Goal: Task Accomplishment & Management: Manage account settings

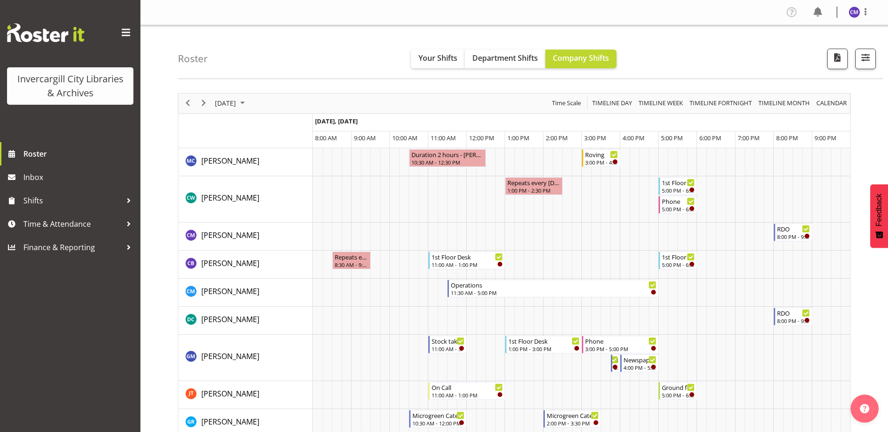
scroll to position [655, 0]
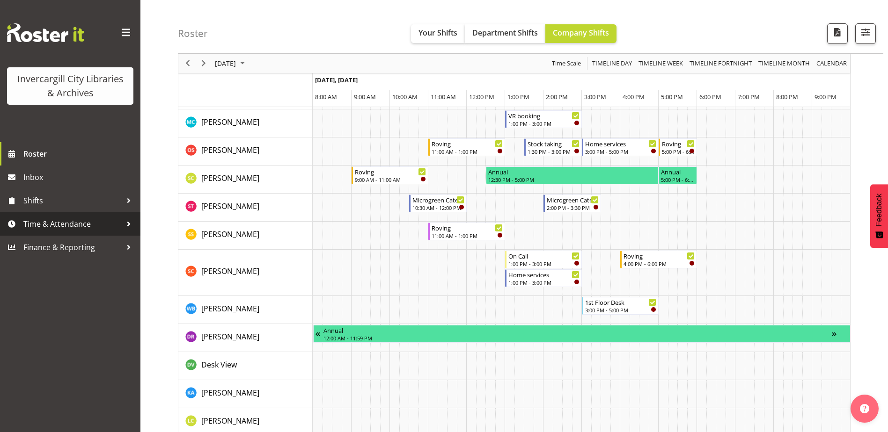
click at [61, 230] on span "Time & Attendance" at bounding box center [72, 224] width 98 height 14
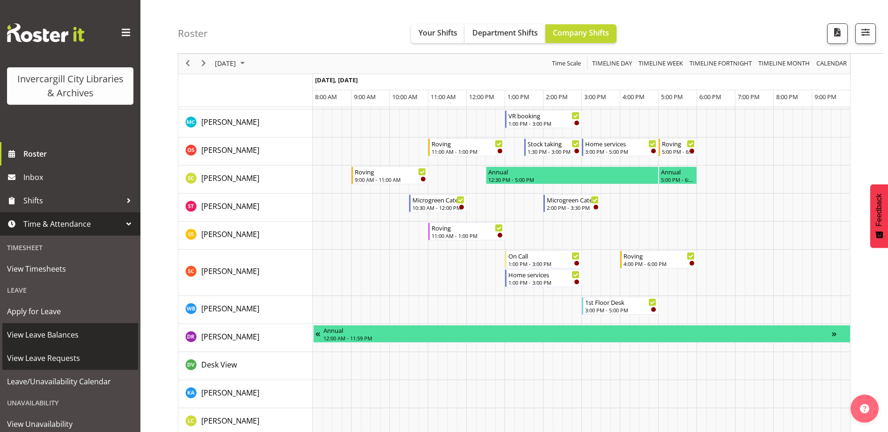
scroll to position [53, 0]
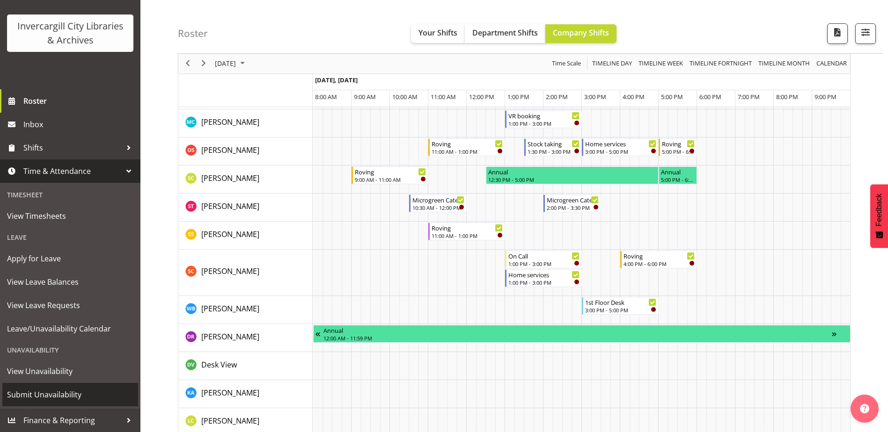
click at [68, 394] on span "Submit Unavailability" at bounding box center [70, 395] width 126 height 14
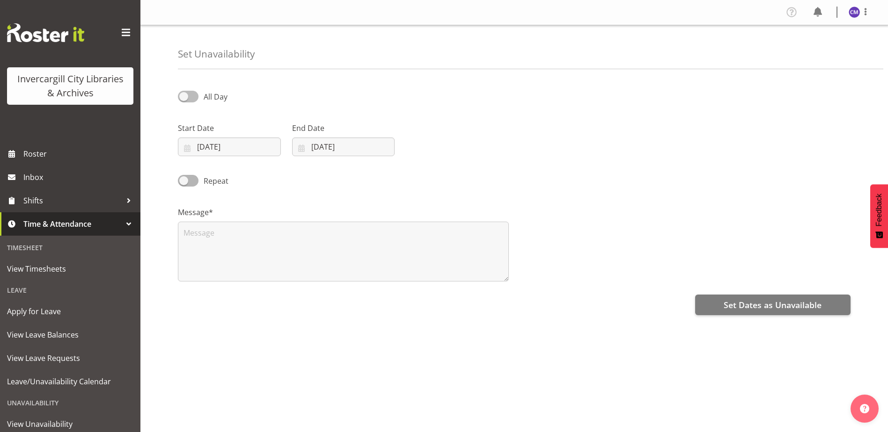
click at [191, 100] on span at bounding box center [188, 97] width 21 height 12
click at [184, 100] on input "All Day" at bounding box center [181, 97] width 6 height 6
checkbox input "true"
click at [247, 149] on input "01/10/2025" at bounding box center [229, 147] width 103 height 19
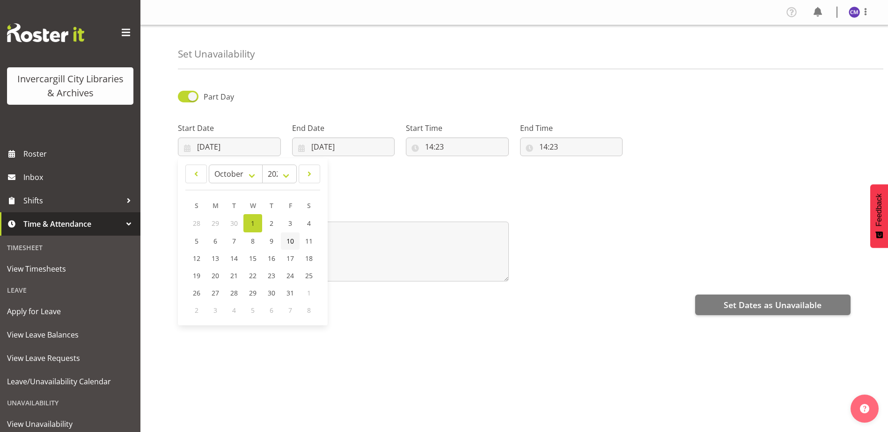
click at [293, 237] on span "10" at bounding box center [289, 241] width 7 height 9
type input "10/10/2025"
click at [330, 149] on input "01/10/2025" at bounding box center [343, 147] width 103 height 19
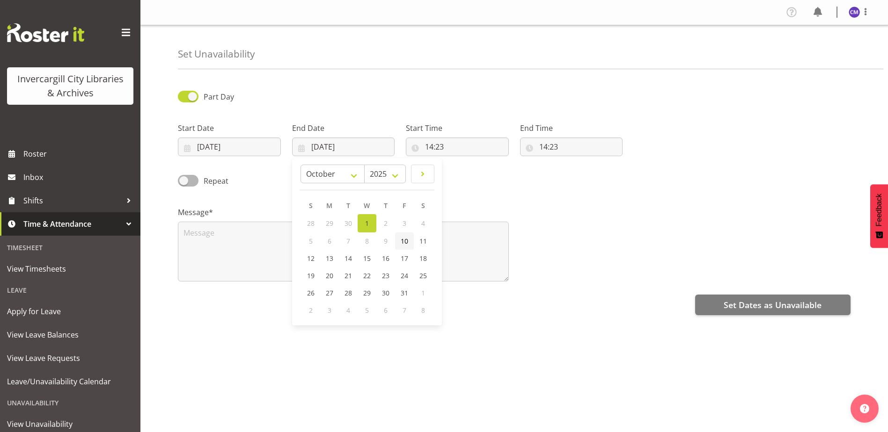
click at [406, 246] on link "10" at bounding box center [404, 241] width 19 height 17
type input "10/10/2025"
click at [435, 146] on input "14:23" at bounding box center [457, 147] width 103 height 19
click at [468, 170] on select "00 01 02 03 04 05 06 07 08 09 10 11 12 13 14 15 16 17 18 19 20 21 22 23" at bounding box center [469, 171] width 21 height 19
select select "10"
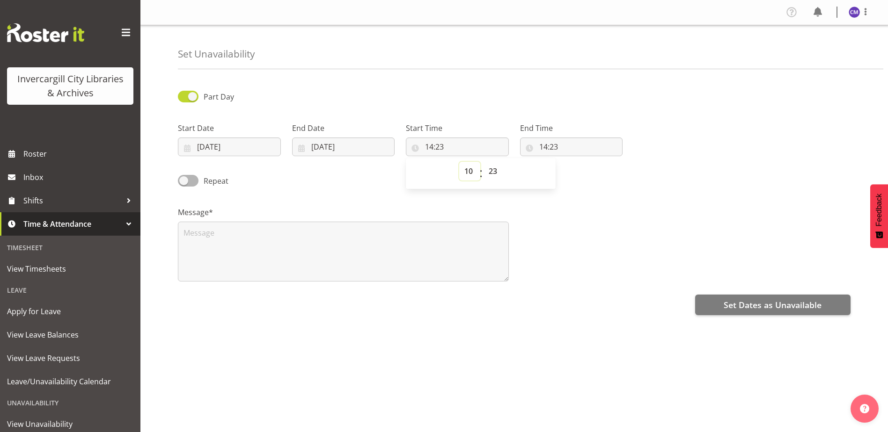
click at [459, 162] on select "00 01 02 03 04 05 06 07 08 09 10 11 12 13 14 15 16 17 18 19 20 21 22 23" at bounding box center [469, 171] width 21 height 19
type input "10:23"
click at [493, 168] on select "00 01 02 03 04 05 06 07 08 09 10 11 12 13 14 15 16 17 18 19 20 21 22 23 24 25 2…" at bounding box center [493, 171] width 21 height 19
select select "0"
click at [483, 162] on select "00 01 02 03 04 05 06 07 08 09 10 11 12 13 14 15 16 17 18 19 20 21 22 23 24 25 2…" at bounding box center [493, 171] width 21 height 19
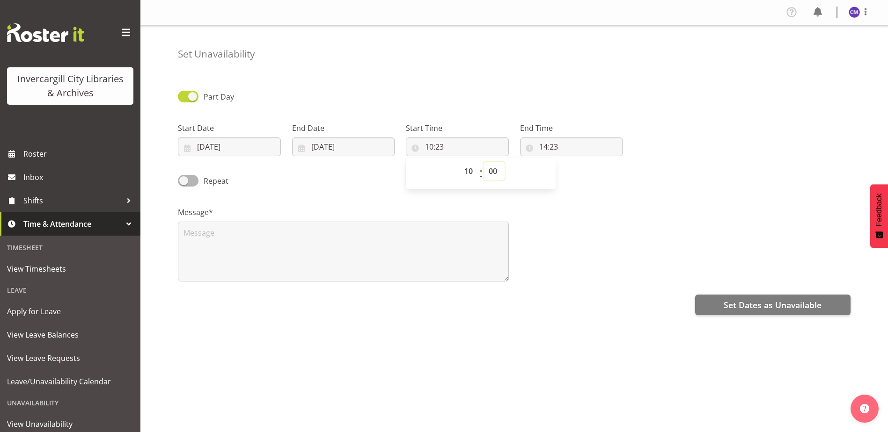
type input "10:00"
click at [550, 144] on input "14:23" at bounding box center [571, 147] width 103 height 19
click at [578, 172] on select "00 01 02 03 04 05 06 07 08 09 10 11 12 13 14 15 16 17 18 19 20 21 22 23" at bounding box center [583, 171] width 21 height 19
select select "12"
click at [573, 162] on select "00 01 02 03 04 05 06 07 08 09 10 11 12 13 14 15 16 17 18 19 20 21 22 23" at bounding box center [583, 171] width 21 height 19
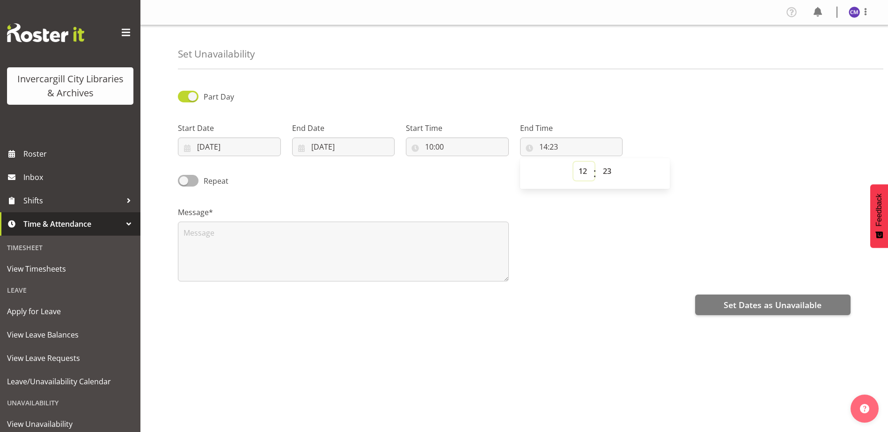
type input "12:23"
click at [607, 172] on select "00 01 02 03 04 05 06 07 08 09 10 11 12 13 14 15 16 17 18 19 20 21 22 23 24 25 2…" at bounding box center [608, 171] width 21 height 19
select select "0"
click at [598, 162] on select "00 01 02 03 04 05 06 07 08 09 10 11 12 13 14 15 16 17 18 19 20 21 22 23 24 25 2…" at bounding box center [608, 171] width 21 height 19
type input "12:00"
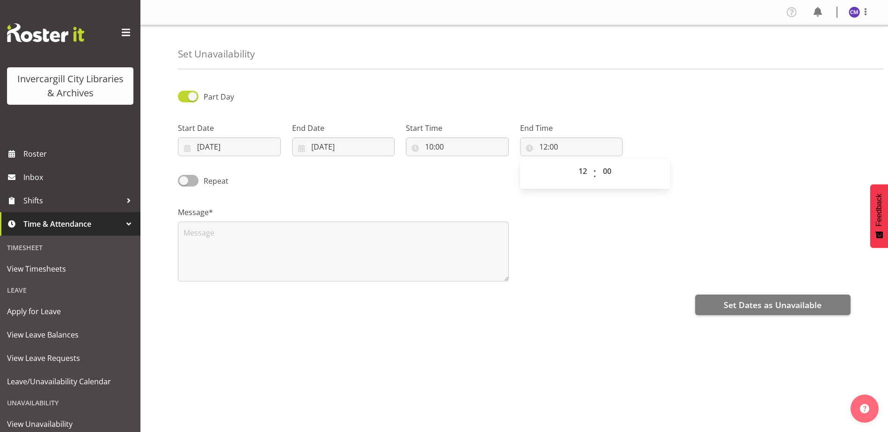
click at [287, 212] on label "Message*" at bounding box center [343, 212] width 331 height 11
click at [334, 240] on textarea at bounding box center [343, 252] width 331 height 60
paste textarea "Nidra Meditation with Marianne de Vos for MHAW 10.30-11.30am"
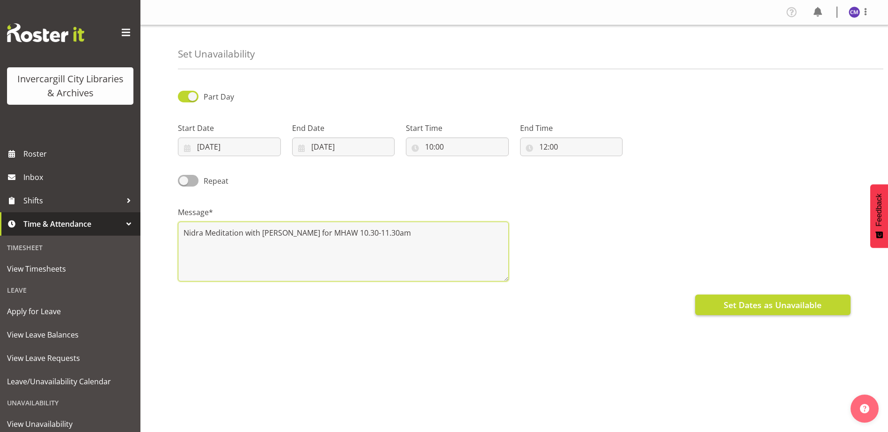
type textarea "Nidra Meditation with Marianne de Vos for MHAW 10.30-11.30am"
click at [737, 306] on span "Set Dates as Unavailable" at bounding box center [772, 305] width 98 height 12
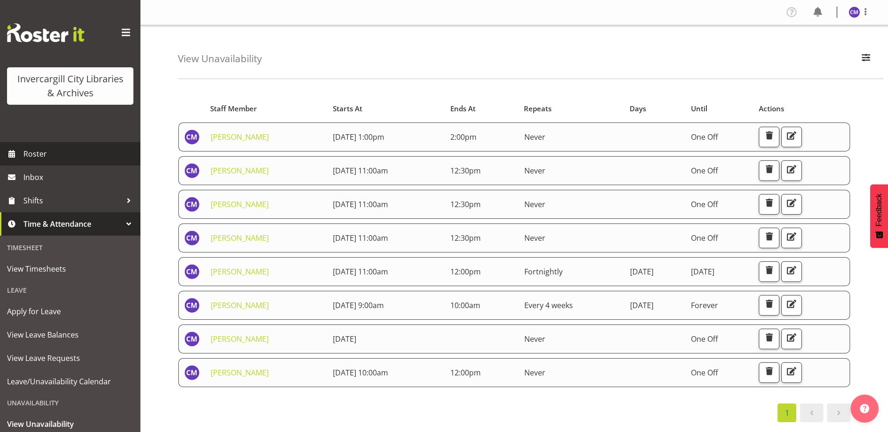
click at [61, 151] on span "Roster" at bounding box center [79, 154] width 112 height 14
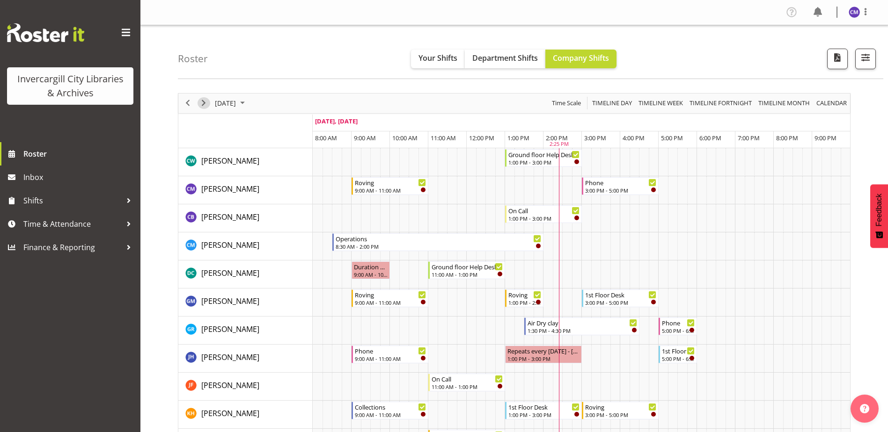
click at [205, 103] on span "Next" at bounding box center [203, 103] width 11 height 12
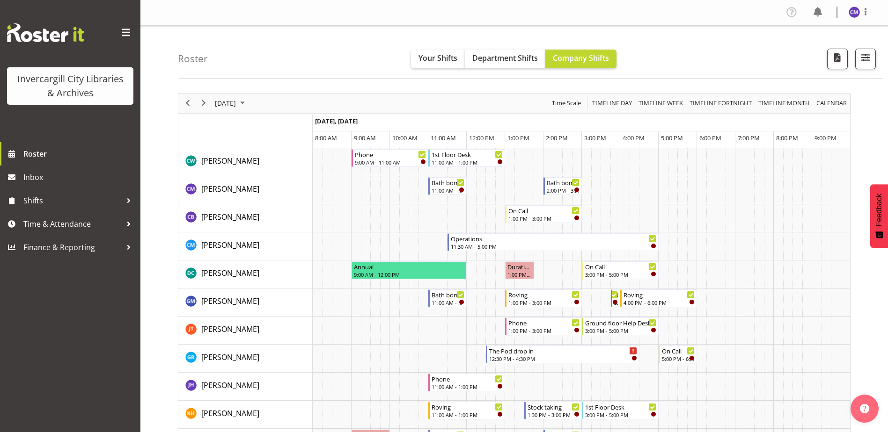
click at [190, 109] on div "previous period" at bounding box center [188, 104] width 16 height 20
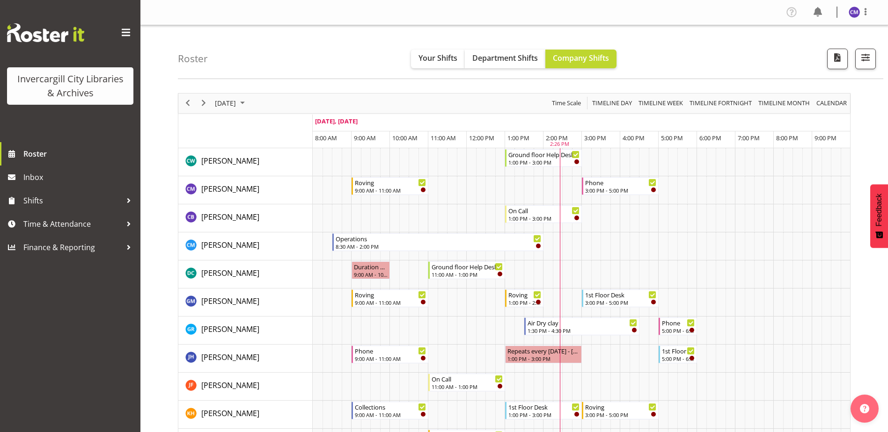
click at [210, 101] on div "next period" at bounding box center [204, 104] width 16 height 20
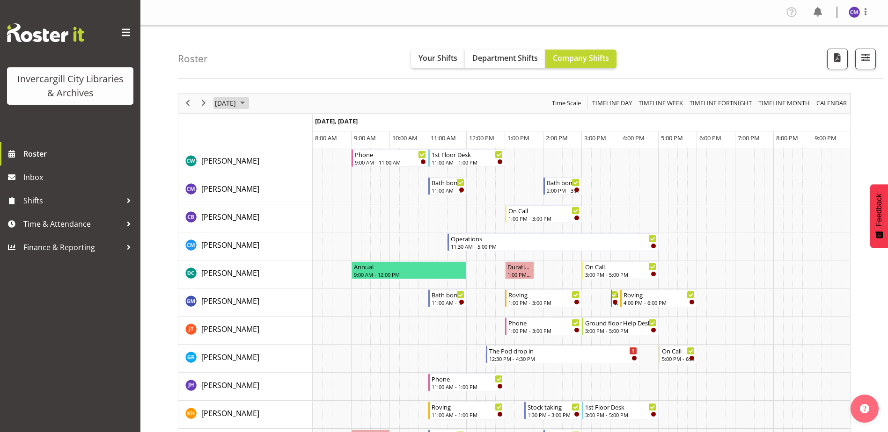
click at [225, 105] on span "October 2, 2025" at bounding box center [225, 103] width 23 height 12
click at [241, 175] on span "6" at bounding box center [240, 175] width 14 height 14
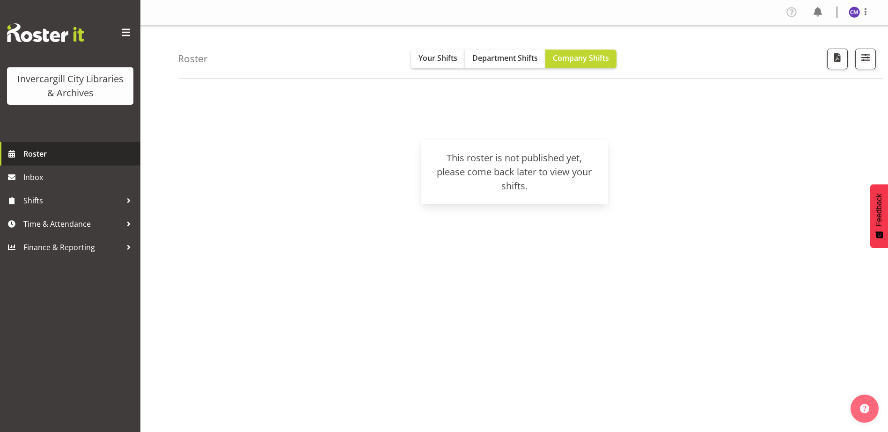
click at [90, 150] on span "Roster" at bounding box center [79, 154] width 112 height 14
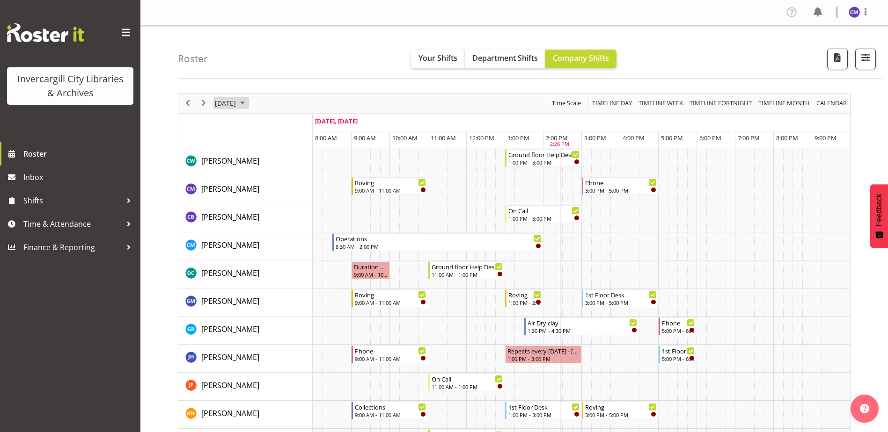
click at [237, 103] on span "[DATE]" at bounding box center [225, 103] width 23 height 12
click at [226, 174] on span "5" at bounding box center [225, 175] width 14 height 14
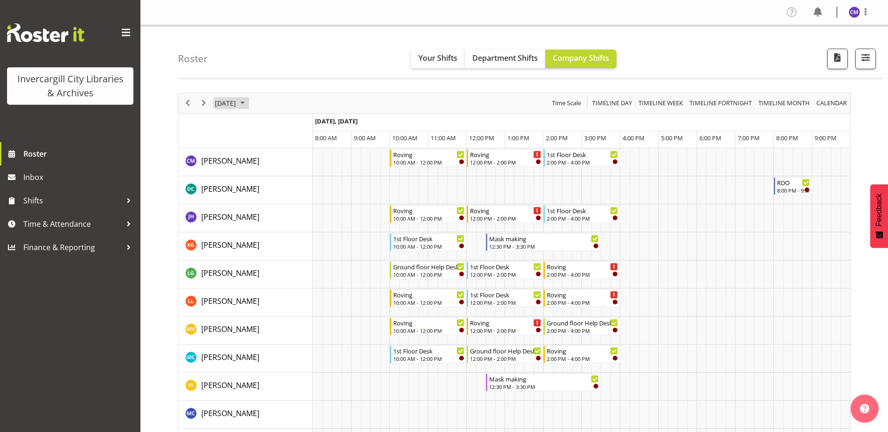
click at [234, 102] on span "October 5, 2025" at bounding box center [225, 103] width 23 height 12
click at [229, 174] on span "5" at bounding box center [225, 175] width 14 height 14
click at [273, 161] on span "1" at bounding box center [270, 159] width 14 height 14
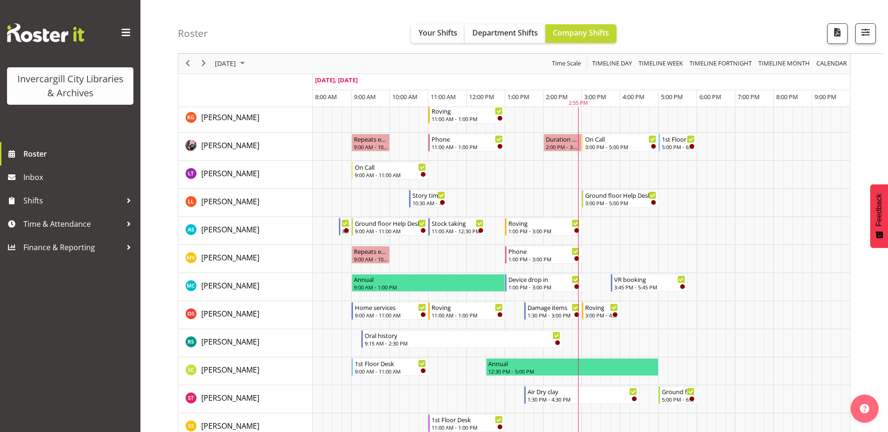
scroll to position [328, 0]
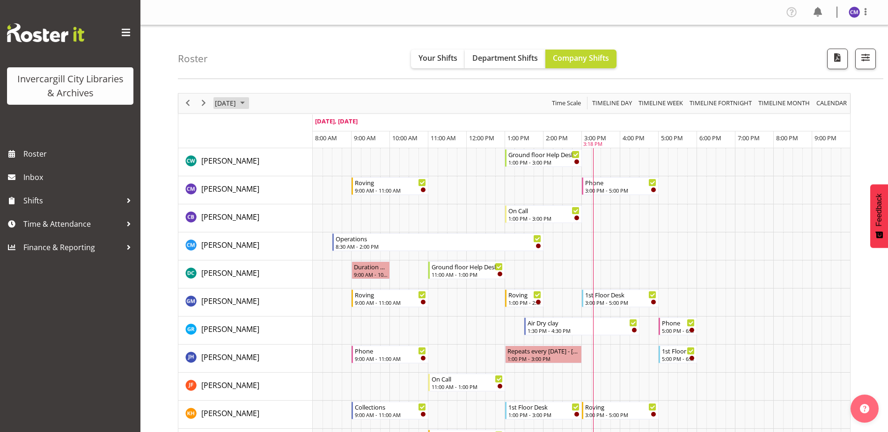
click at [237, 102] on span "[DATE]" at bounding box center [225, 103] width 23 height 12
click at [257, 177] on span "7" at bounding box center [255, 175] width 14 height 14
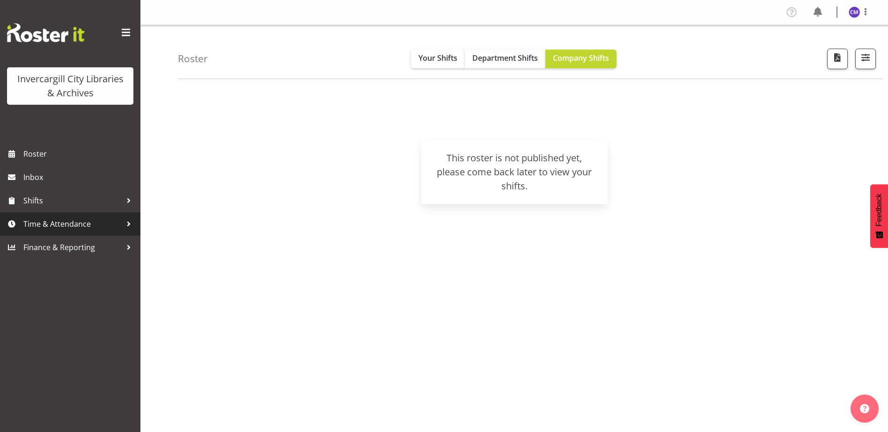
click at [105, 228] on span "Time & Attendance" at bounding box center [72, 224] width 98 height 14
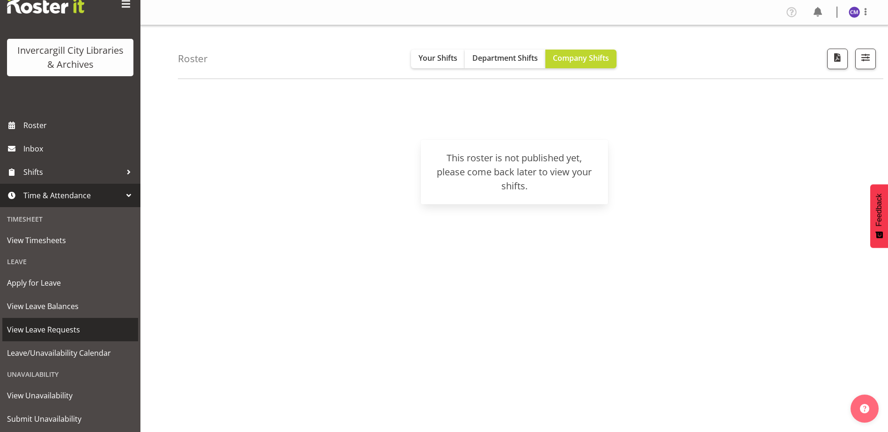
scroll to position [53, 0]
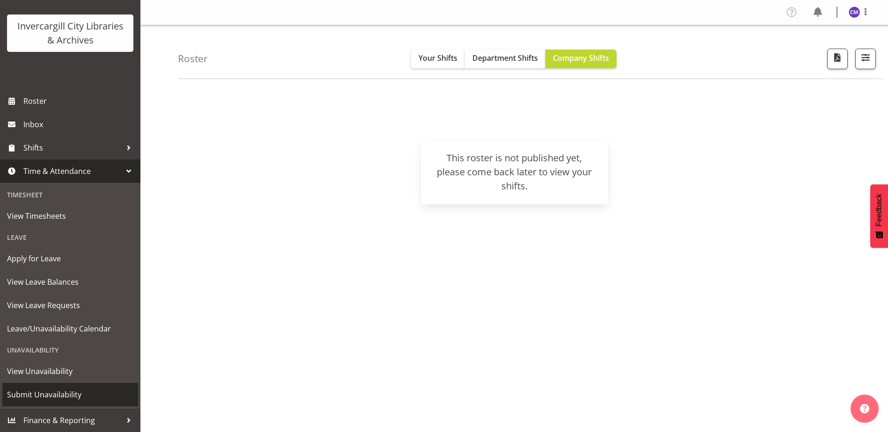
click at [61, 400] on span "Submit Unavailability" at bounding box center [70, 395] width 126 height 14
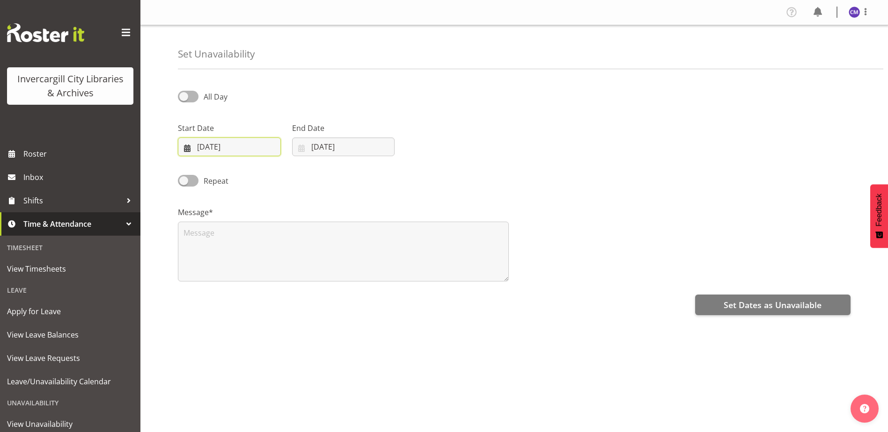
click at [239, 143] on input "[DATE]" at bounding box center [229, 147] width 103 height 19
click at [256, 251] on link "15" at bounding box center [252, 258] width 19 height 17
click at [317, 149] on input "01/10/2025" at bounding box center [343, 147] width 103 height 19
click at [234, 152] on input "15/10/2025" at bounding box center [229, 147] width 103 height 19
click at [254, 240] on span "8" at bounding box center [253, 241] width 4 height 9
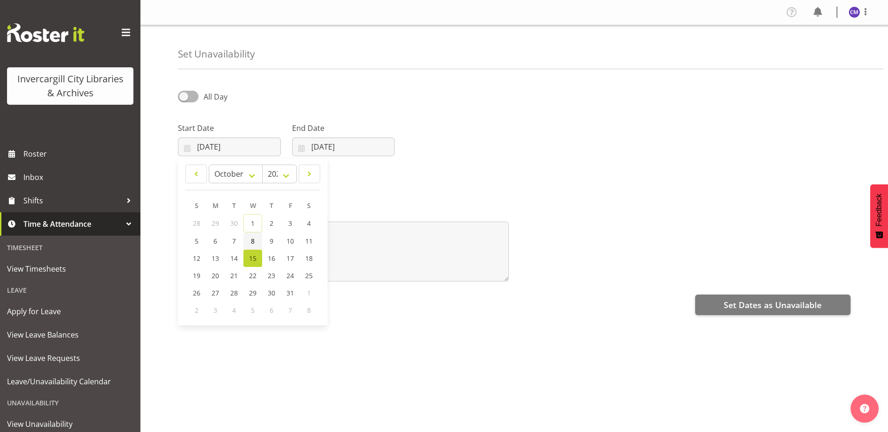
type input "08/10/2025"
click at [335, 144] on input "01/10/2025" at bounding box center [343, 147] width 103 height 19
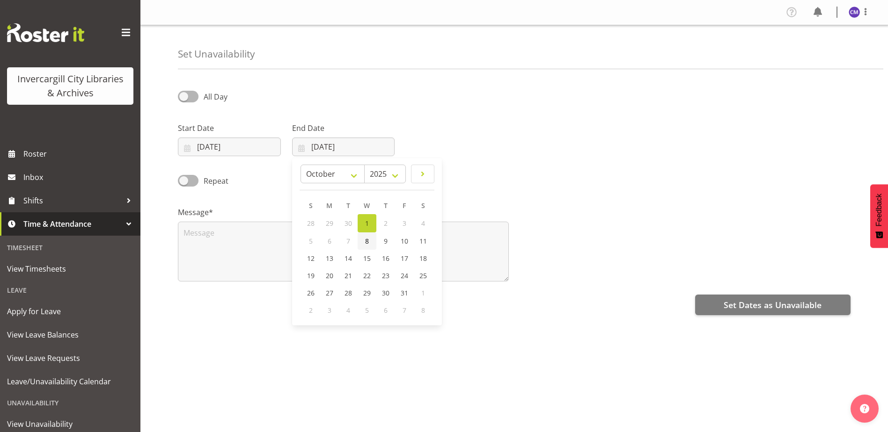
click at [368, 242] on span "8" at bounding box center [367, 241] width 4 height 9
type input "[DATE]"
click at [191, 100] on span at bounding box center [188, 97] width 21 height 12
click at [184, 100] on input "All Day" at bounding box center [181, 97] width 6 height 6
checkbox input "true"
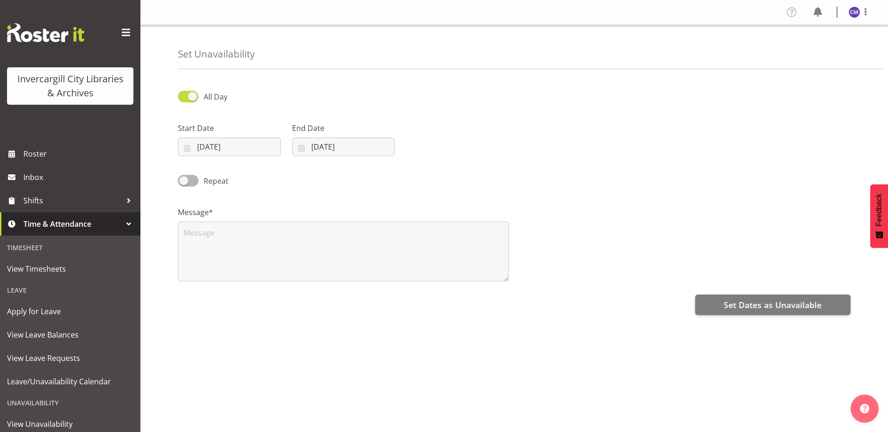
select select "15"
select select "19"
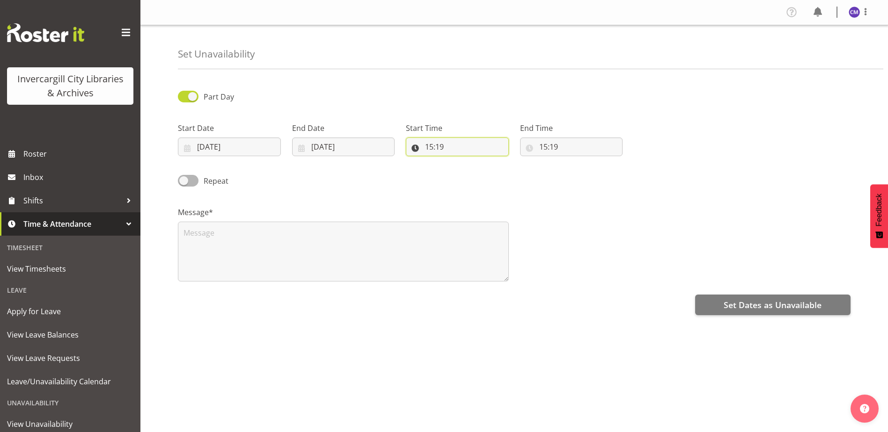
click at [465, 151] on input "15:19" at bounding box center [457, 147] width 103 height 19
click at [467, 170] on select "00 01 02 03 04 05 06 07 08 09 10 11 12 13 14 15 16 17 18 19 20 21 22 23" at bounding box center [469, 171] width 21 height 19
select select "11"
click at [459, 162] on select "00 01 02 03 04 05 06 07 08 09 10 11 12 13 14 15 16 17 18 19 20 21 22 23" at bounding box center [469, 171] width 21 height 19
type input "11:19"
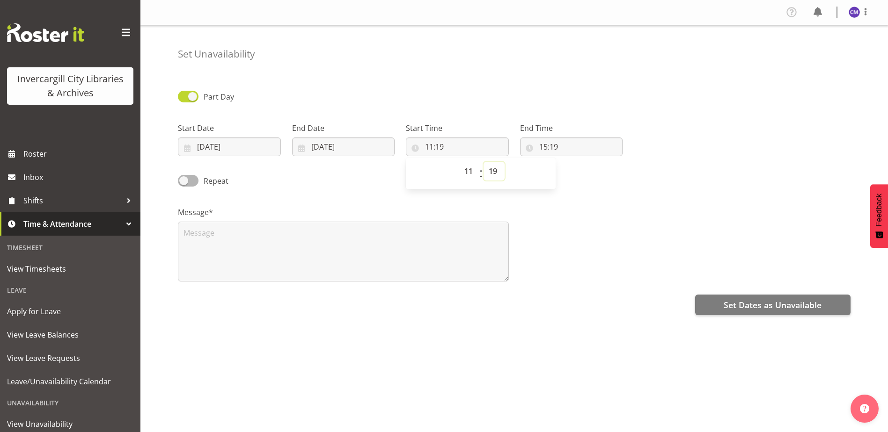
drag, startPoint x: 494, startPoint y: 171, endPoint x: 494, endPoint y: 176, distance: 5.1
click at [494, 171] on select "00 01 02 03 04 05 06 07 08 09 10 11 12 13 14 15 16 17 18 19 20 21 22 23 24 25 2…" at bounding box center [493, 171] width 21 height 19
select select "0"
click at [483, 162] on select "00 01 02 03 04 05 06 07 08 09 10 11 12 13 14 15 16 17 18 19 20 21 22 23 24 25 2…" at bounding box center [493, 171] width 21 height 19
type input "11:00"
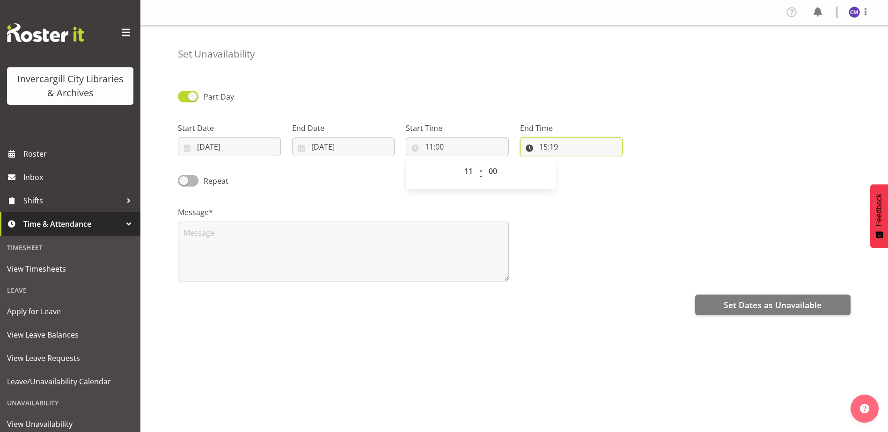
click at [542, 150] on input "15:19" at bounding box center [571, 147] width 103 height 19
click at [422, 151] on input "11:00" at bounding box center [457, 147] width 103 height 19
click at [471, 175] on select "00 01 02 03 04 05 06 07 08 09 10 11 12 13 14 15 16 17 18 19 20 21 22 23" at bounding box center [469, 171] width 21 height 19
select select "10"
click at [459, 162] on select "00 01 02 03 04 05 06 07 08 09 10 11 12 13 14 15 16 17 18 19 20 21 22 23" at bounding box center [469, 171] width 21 height 19
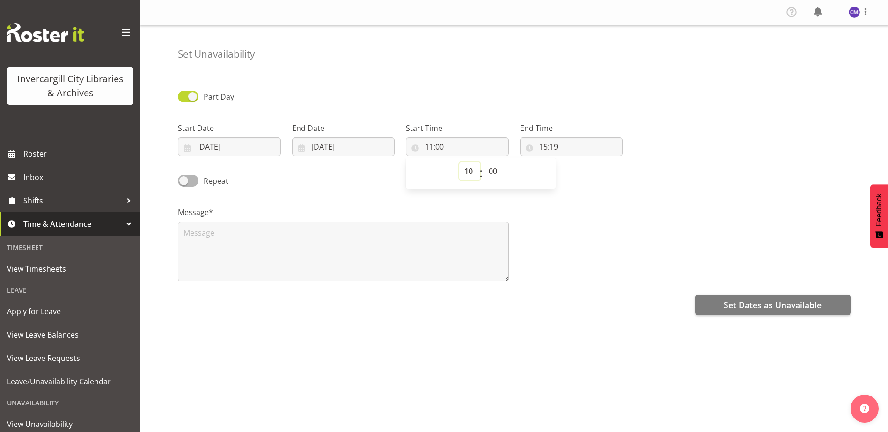
type input "10:00"
click at [492, 173] on select "00 01 02 03 04 05 06 07 08 09 10 11 12 13 14 15 16 17 18 19 20 21 22 23 24 25 2…" at bounding box center [493, 171] width 21 height 19
select select "45"
click at [483, 162] on select "00 01 02 03 04 05 06 07 08 09 10 11 12 13 14 15 16 17 18 19 20 21 22 23 24 25 2…" at bounding box center [493, 171] width 21 height 19
type input "10:45"
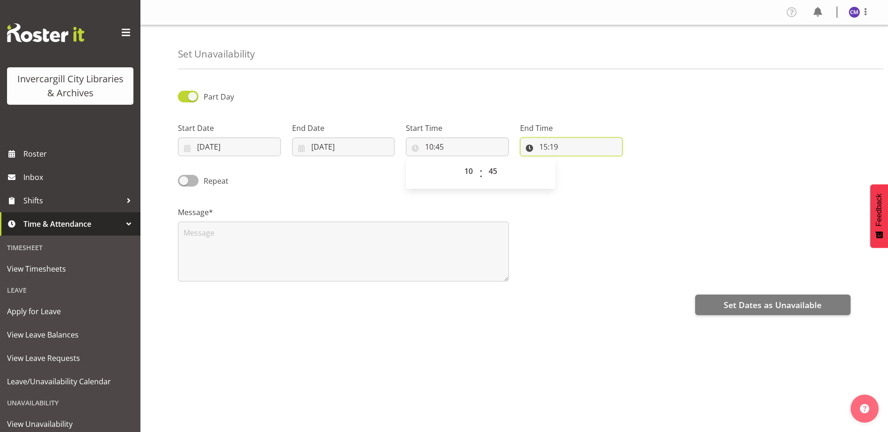
click at [572, 141] on input "15:19" at bounding box center [571, 147] width 103 height 19
click at [583, 171] on select "00 01 02 03 04 05 06 07 08 09 10 11 12 13 14 15 16 17 18 19 20 21 22 23" at bounding box center [583, 171] width 21 height 19
select select "11"
click at [573, 162] on select "00 01 02 03 04 05 06 07 08 09 10 11 12 13 14 15 16 17 18 19 20 21 22 23" at bounding box center [583, 171] width 21 height 19
type input "11:19"
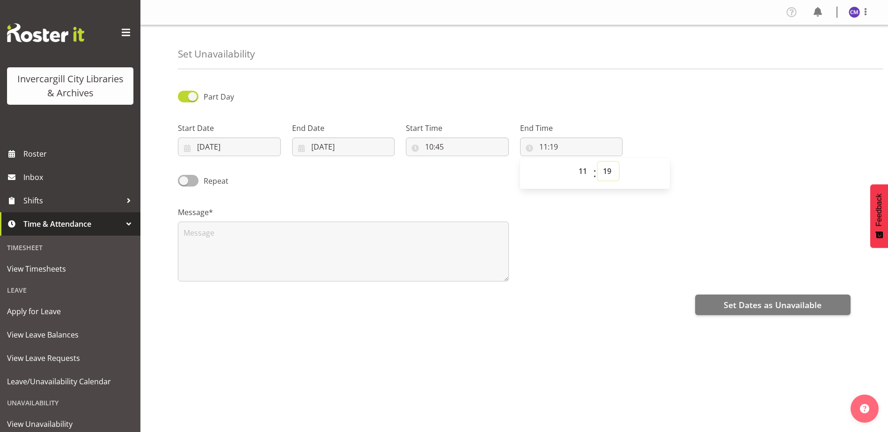
click at [604, 165] on select "00 01 02 03 04 05 06 07 08 09 10 11 12 13 14 15 16 17 18 19 20 21 22 23 24 25 2…" at bounding box center [608, 171] width 21 height 19
select select "0"
click at [598, 162] on select "00 01 02 03 04 05 06 07 08 09 10 11 12 13 14 15 16 17 18 19 20 21 22 23 24 25 2…" at bounding box center [608, 171] width 21 height 19
type input "11:00"
click at [596, 248] on div "Message*" at bounding box center [514, 241] width 684 height 94
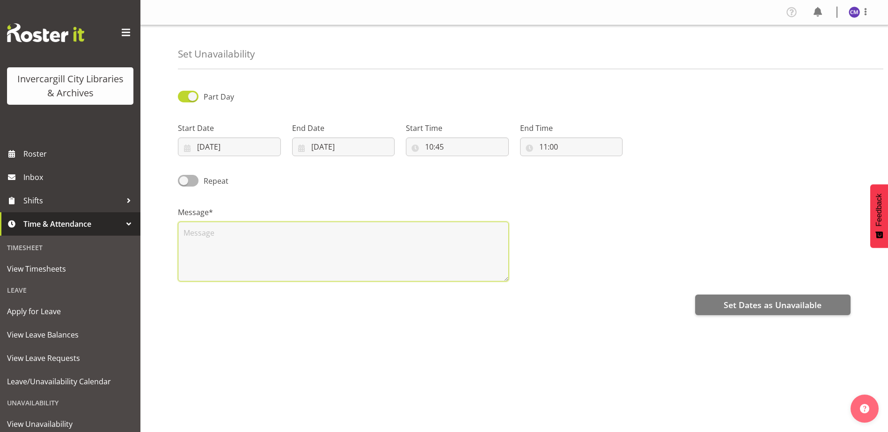
click at [318, 263] on textarea at bounding box center [343, 252] width 331 height 60
click at [356, 244] on textarea at bounding box center [343, 252] width 331 height 60
paste textarea "Cancer Society Navigator"
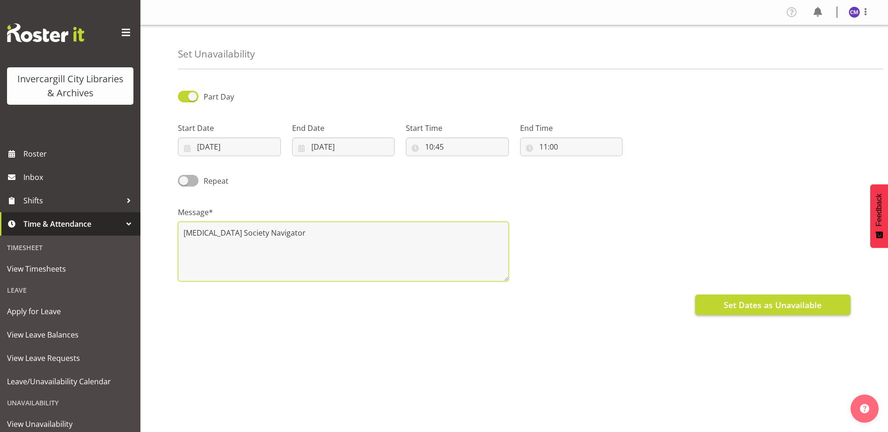
type textarea "Cancer Society Navigator"
click at [756, 300] on span "Set Dates as Unavailable" at bounding box center [772, 305] width 98 height 12
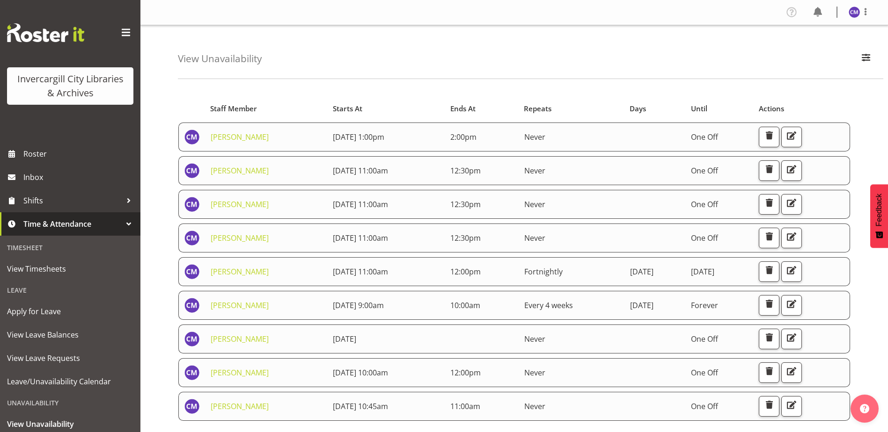
scroll to position [38, 0]
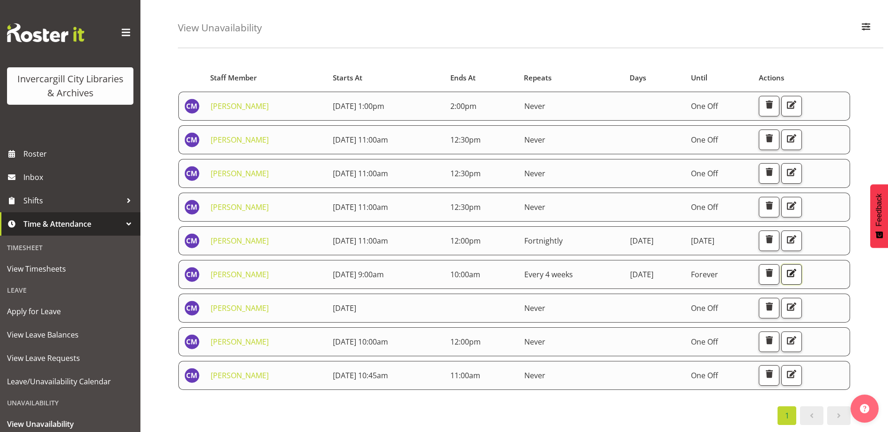
click at [797, 270] on span "button" at bounding box center [791, 273] width 12 height 12
click at [797, 303] on span "button" at bounding box center [791, 307] width 12 height 12
click at [797, 301] on span "button" at bounding box center [791, 307] width 12 height 12
click at [797, 369] on span "button" at bounding box center [791, 374] width 12 height 12
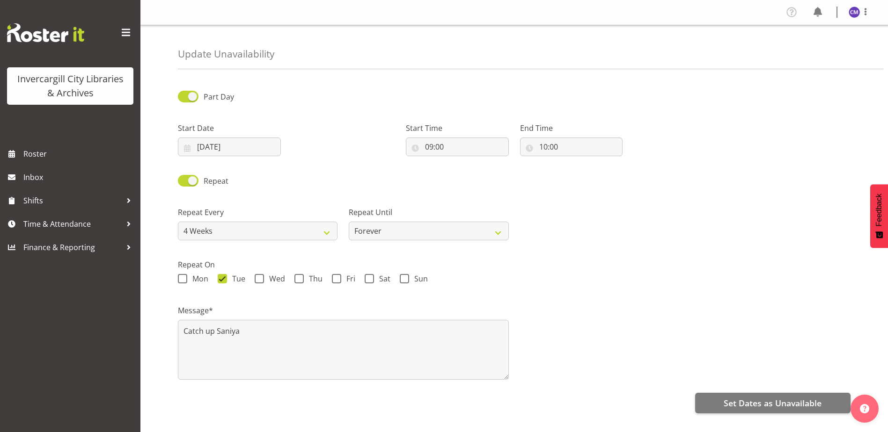
select select "4weeks"
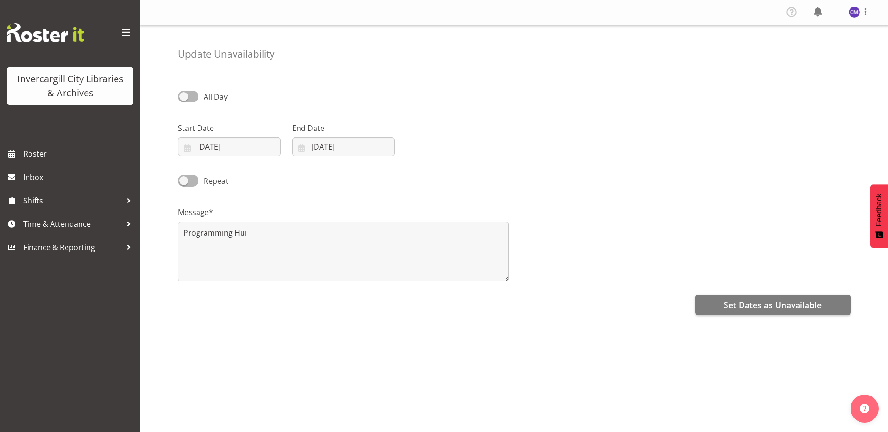
click at [584, 339] on div "All Day Start Date [DATE] January February March April May June July August Sep…" at bounding box center [533, 263] width 710 height 374
click at [230, 147] on input "[DATE]" at bounding box center [229, 147] width 103 height 19
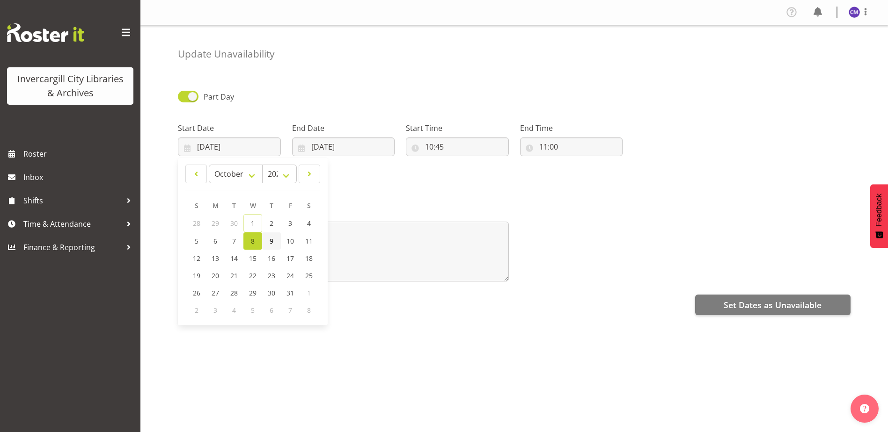
click at [272, 241] on span "9" at bounding box center [272, 241] width 4 height 9
type input "[DATE]"
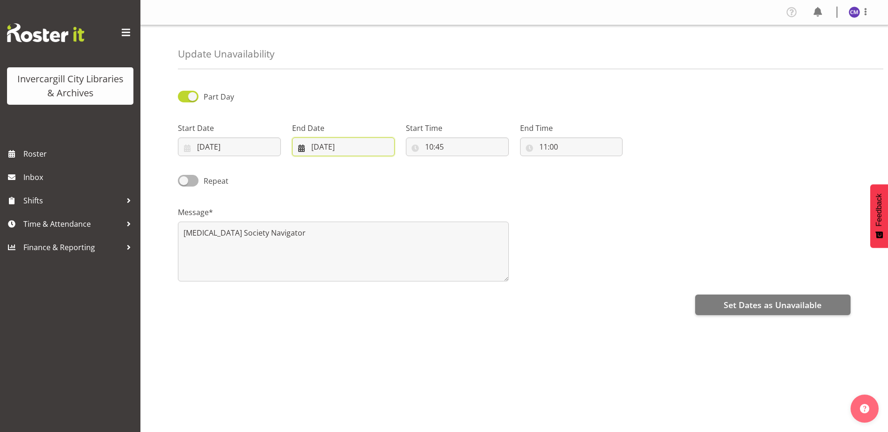
click at [325, 145] on input "[DATE]" at bounding box center [343, 147] width 103 height 19
click at [386, 241] on span "9" at bounding box center [386, 241] width 4 height 9
type input "[DATE]"
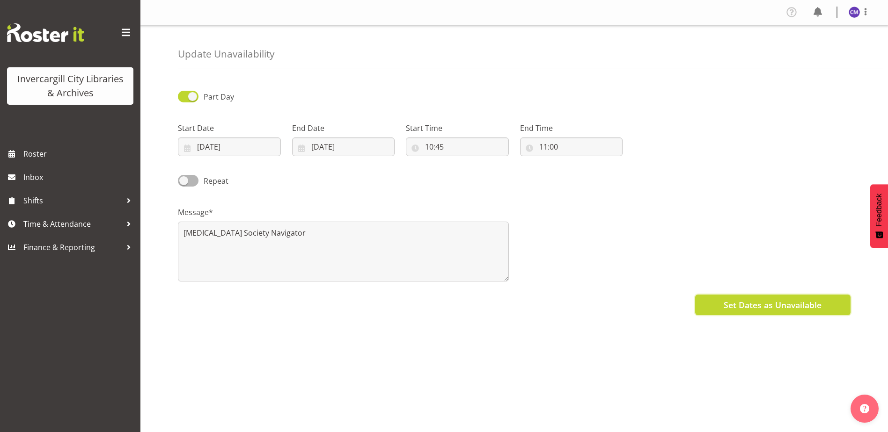
click at [767, 301] on span "Set Dates as Unavailable" at bounding box center [772, 305] width 98 height 12
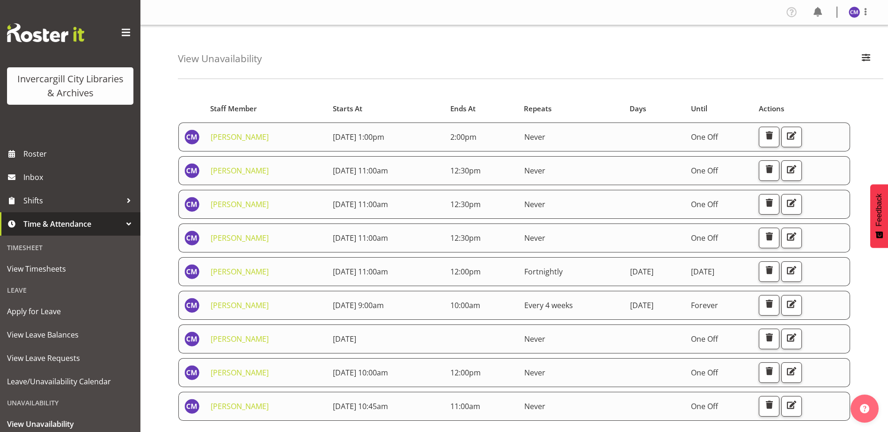
click at [606, 45] on div "View Unavailability Search Search for a particular employee Showing current una…" at bounding box center [530, 52] width 705 height 54
